Goal: Find specific page/section: Find specific page/section

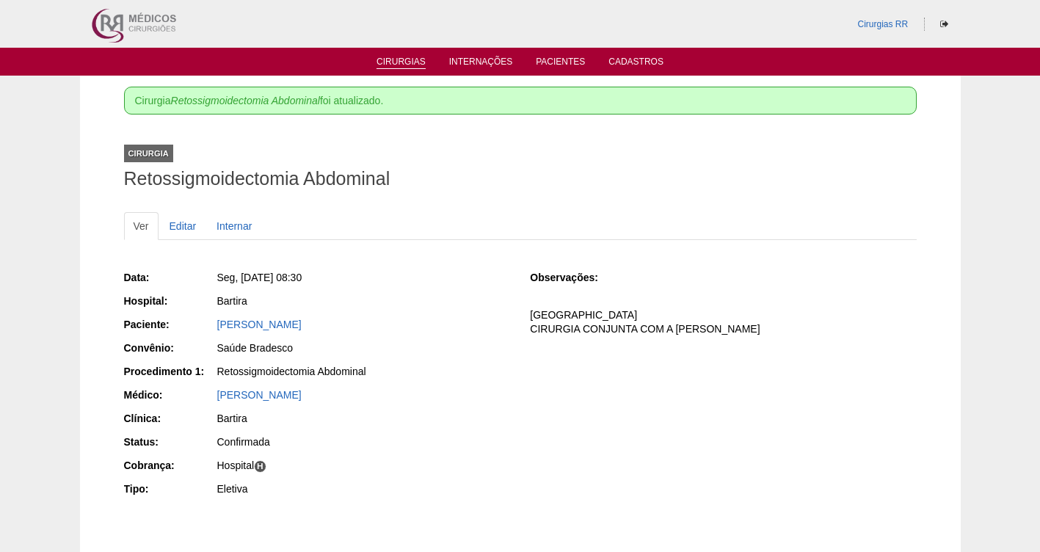
click at [396, 58] on link "Cirurgias" at bounding box center [401, 63] width 49 height 12
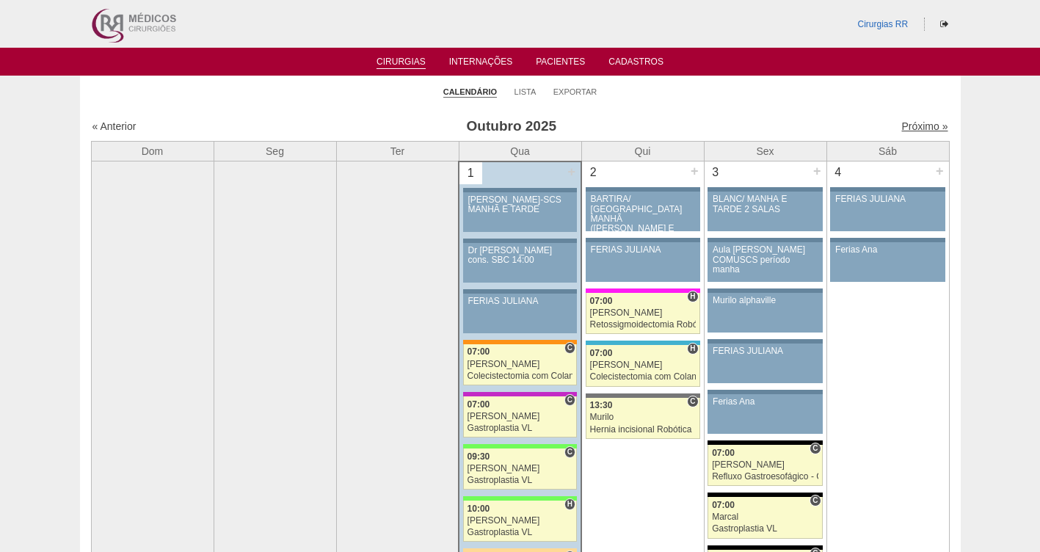
click at [913, 129] on link "Próximo »" at bounding box center [924, 126] width 46 height 12
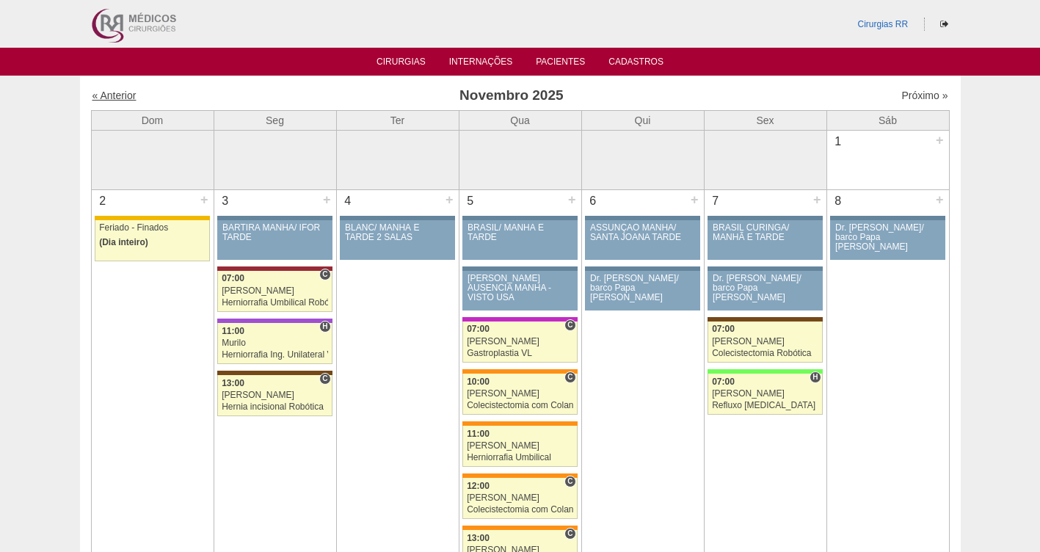
click at [117, 95] on link "« Anterior" at bounding box center [114, 96] width 44 height 12
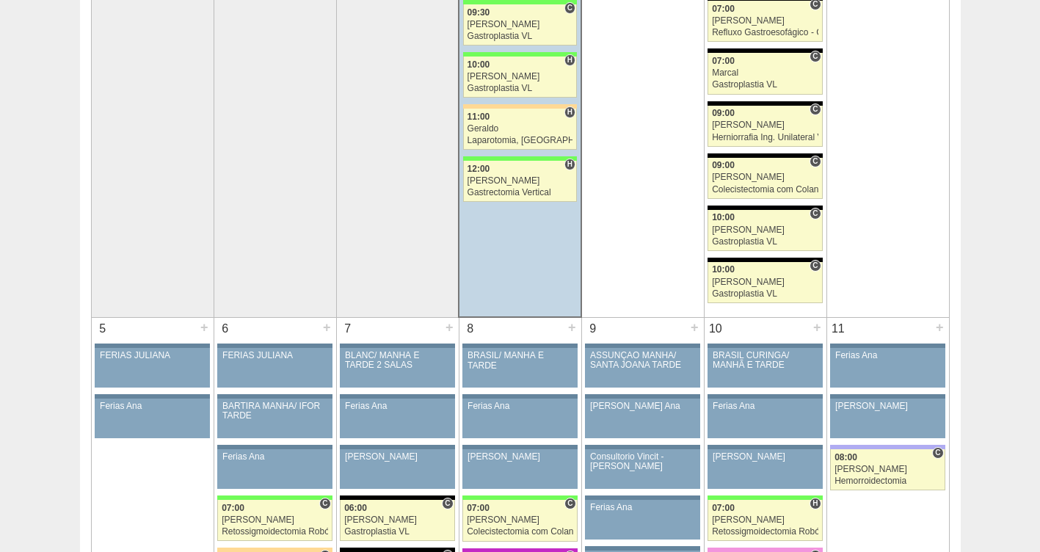
scroll to position [195, 0]
